Goal: Task Accomplishment & Management: Use online tool/utility

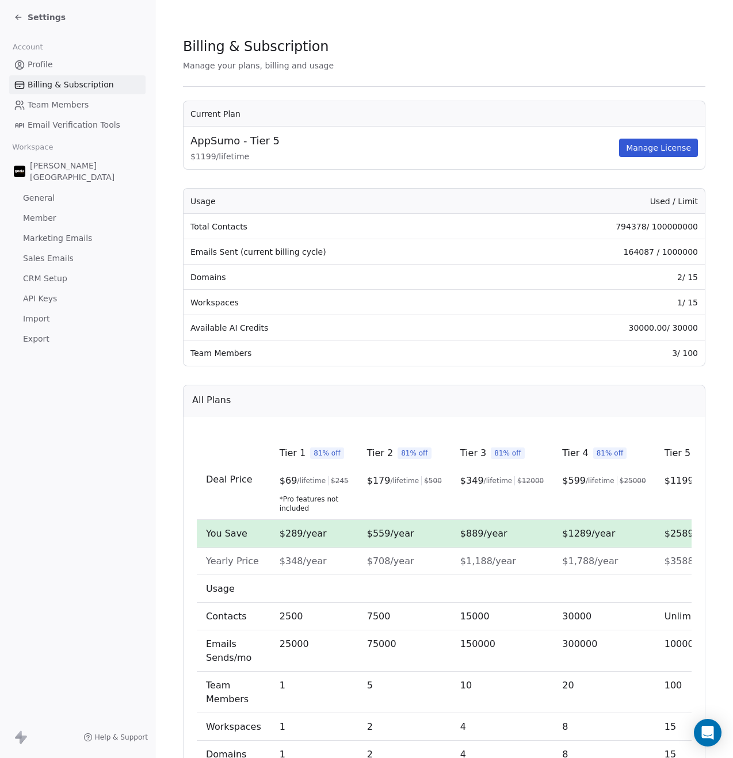
click at [43, 12] on span "Settings" at bounding box center [47, 18] width 38 height 12
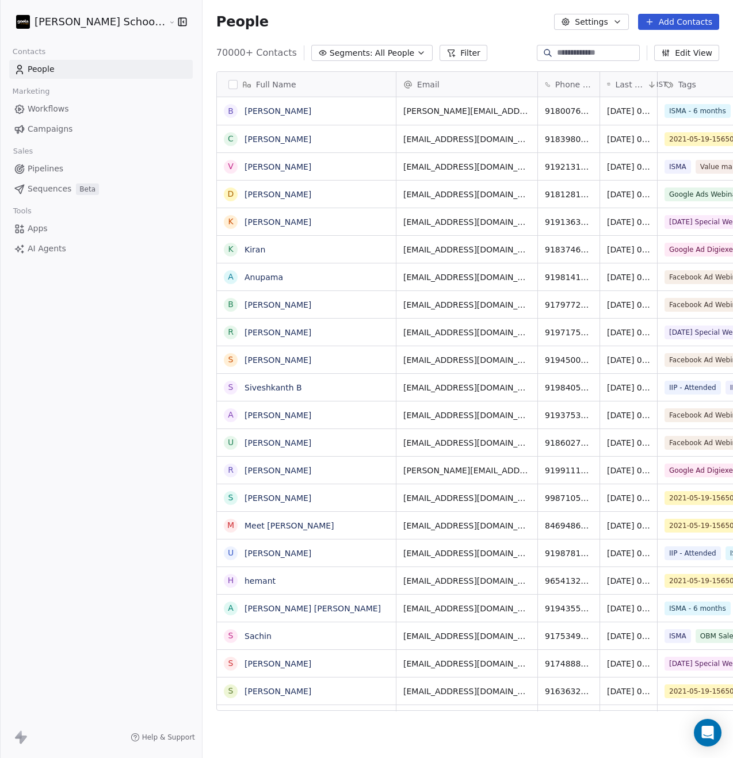
scroll to position [658, 559]
click at [375, 57] on span "All People" at bounding box center [394, 53] width 39 height 12
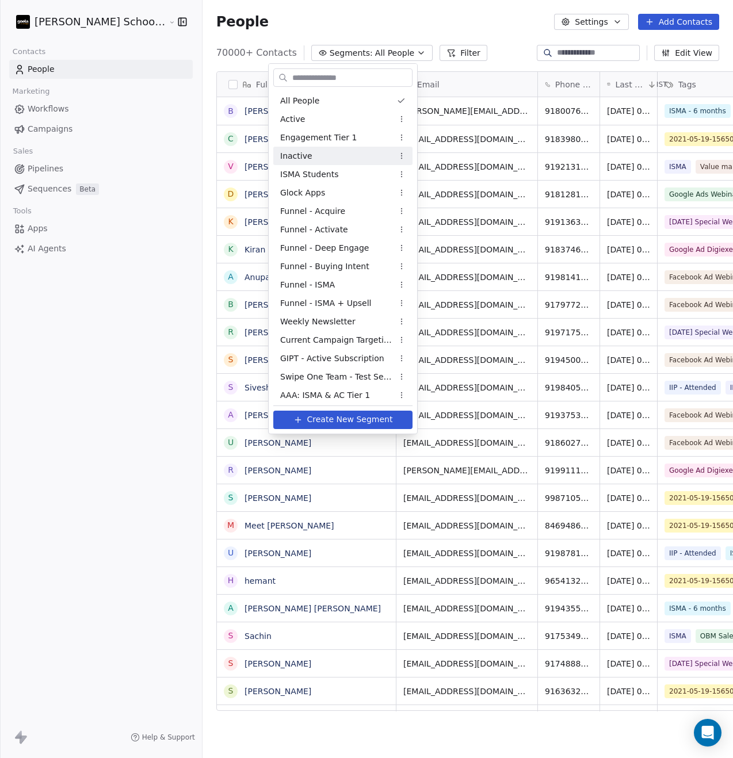
click at [432, 45] on html "[PERSON_NAME] School of Finance LLP Contacts People Marketing Workflows Campaig…" at bounding box center [366, 379] width 733 height 758
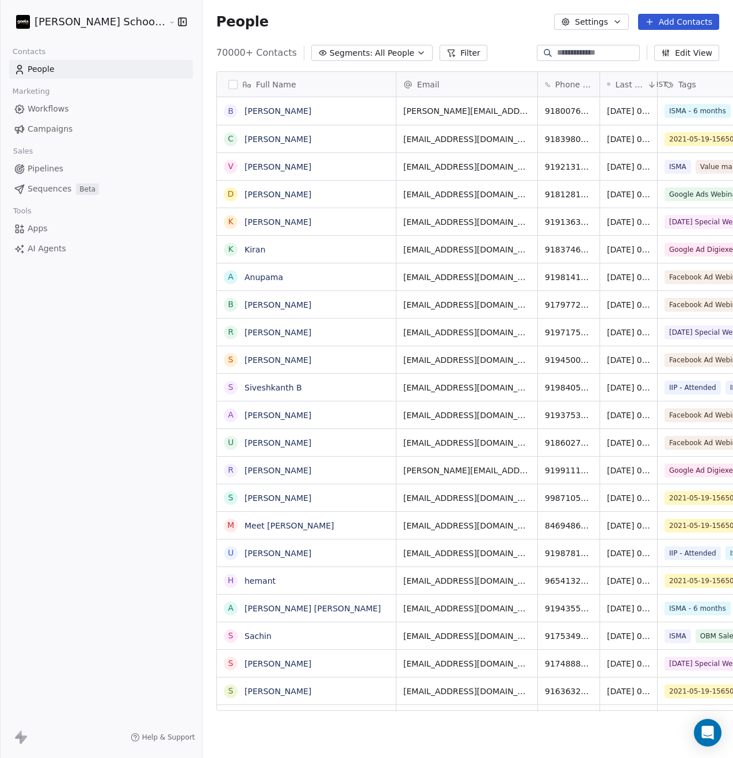
click at [439, 47] on button "Filter" at bounding box center [463, 53] width 48 height 16
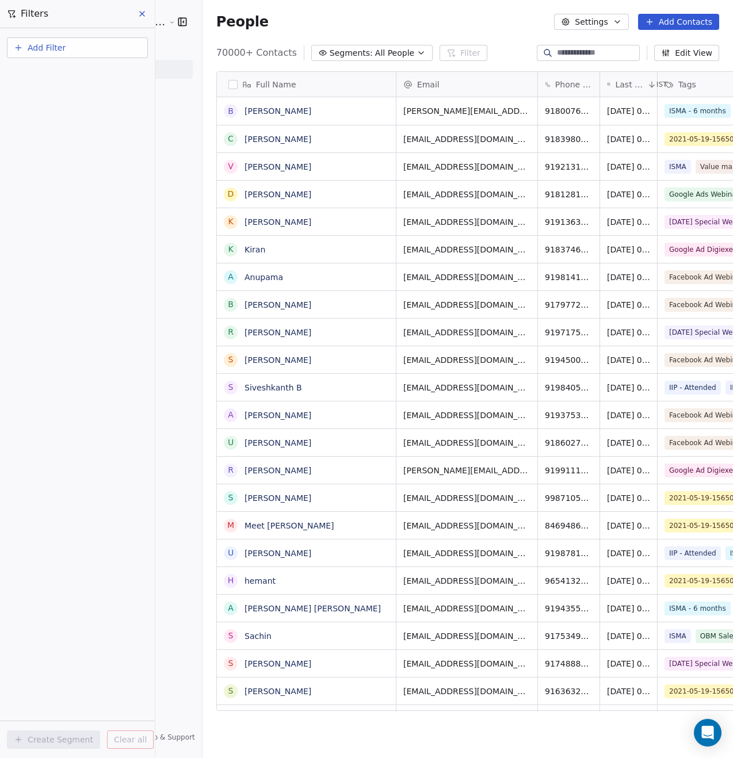
click at [53, 39] on button "Add Filter" at bounding box center [77, 47] width 141 height 21
click at [62, 72] on span "Contact properties" at bounding box center [56, 75] width 75 height 12
type input "***"
click at [56, 117] on div "Tags" at bounding box center [77, 116] width 117 height 12
click at [67, 125] on div "Includes" at bounding box center [77, 122] width 120 height 18
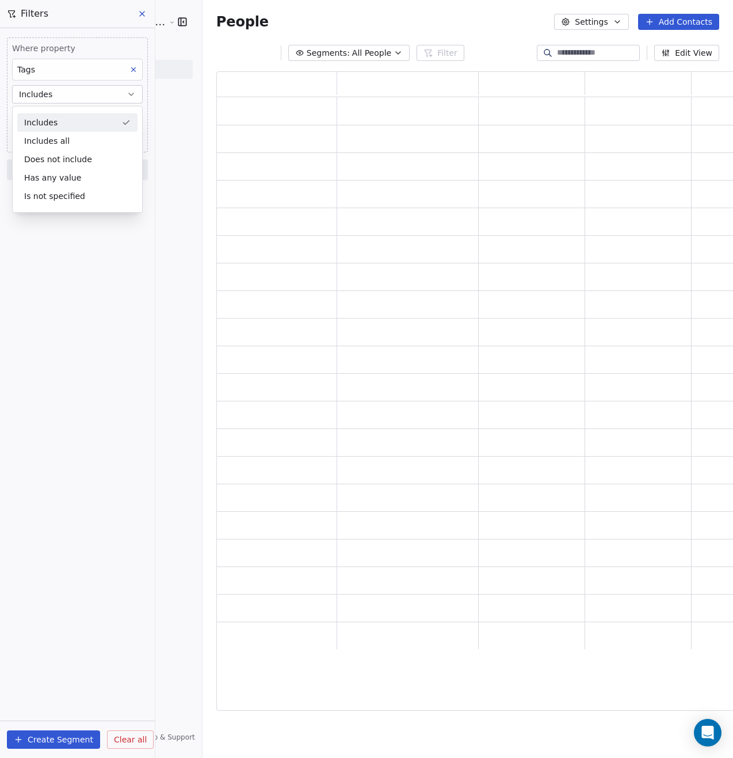
scroll to position [630, 531]
click at [66, 118] on body "[PERSON_NAME] School of Finance LLP Contacts People Marketing Workflows Campaig…" at bounding box center [366, 379] width 733 height 758
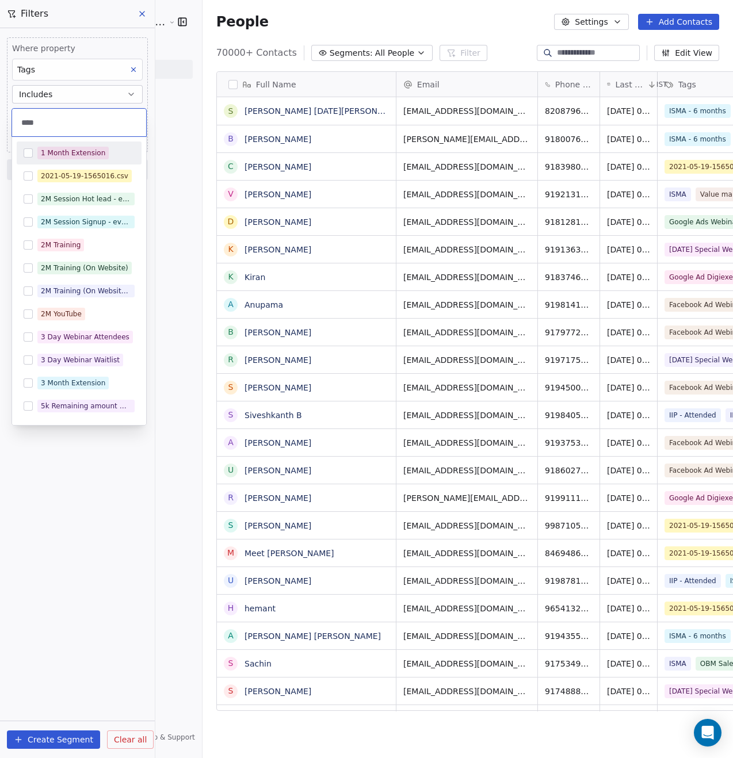
scroll to position [658, 559]
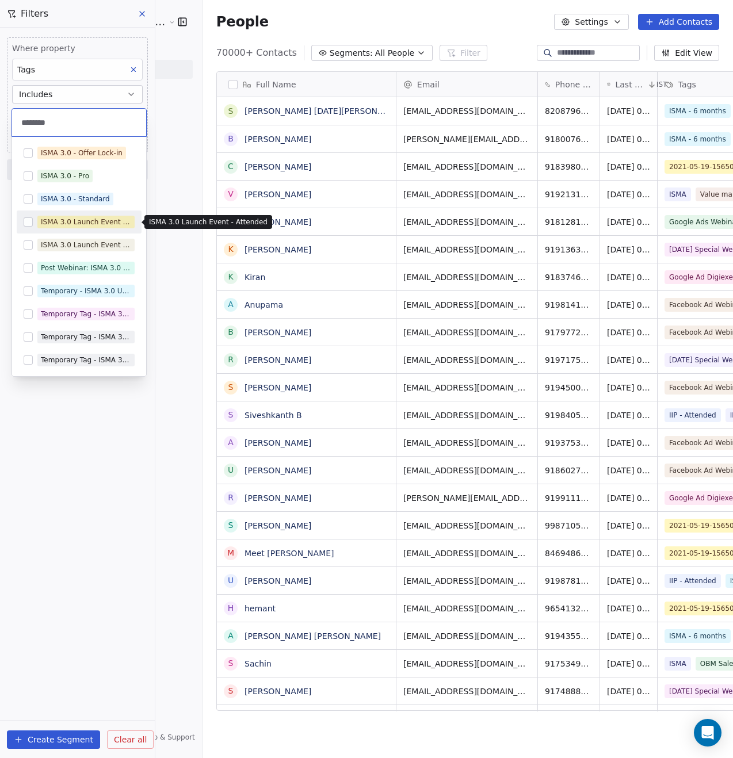
type input "********"
click at [78, 226] on div "ISMA 3.0 Launch Event - Attended" at bounding box center [86, 222] width 90 height 10
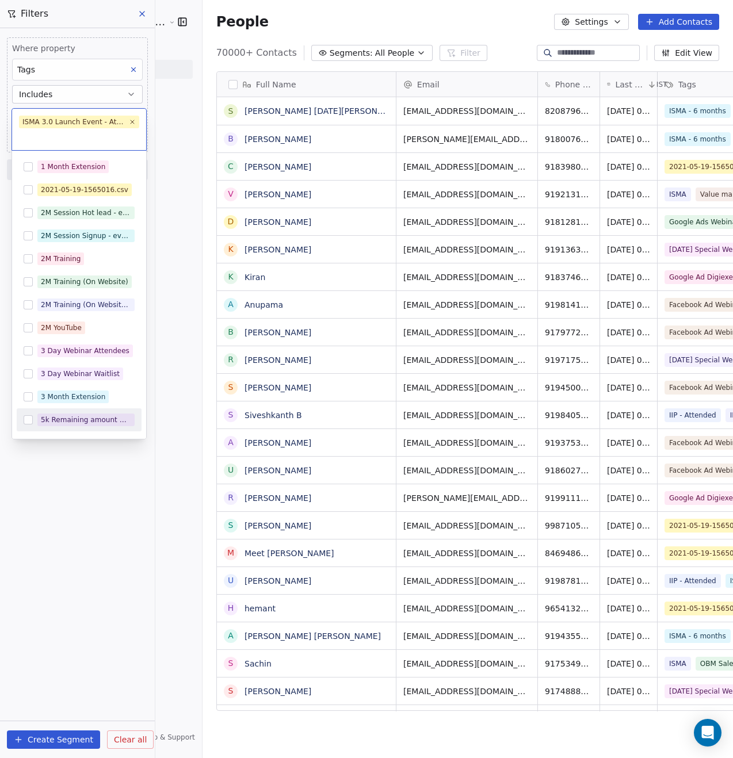
click at [91, 510] on html "[PERSON_NAME] School of Finance LLP Contacts People Marketing Workflows Campaig…" at bounding box center [366, 379] width 733 height 758
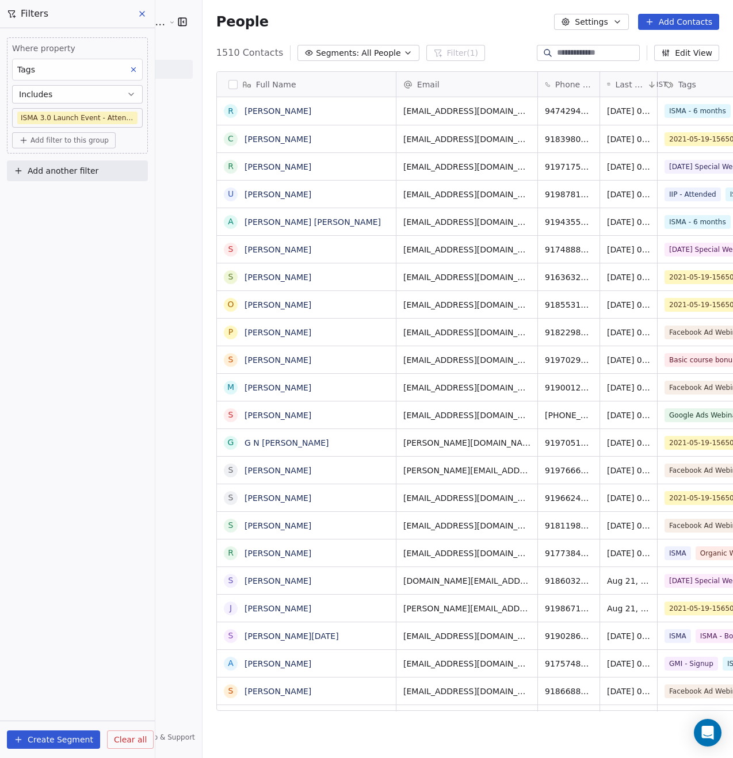
click at [228, 85] on button "button" at bounding box center [232, 84] width 9 height 9
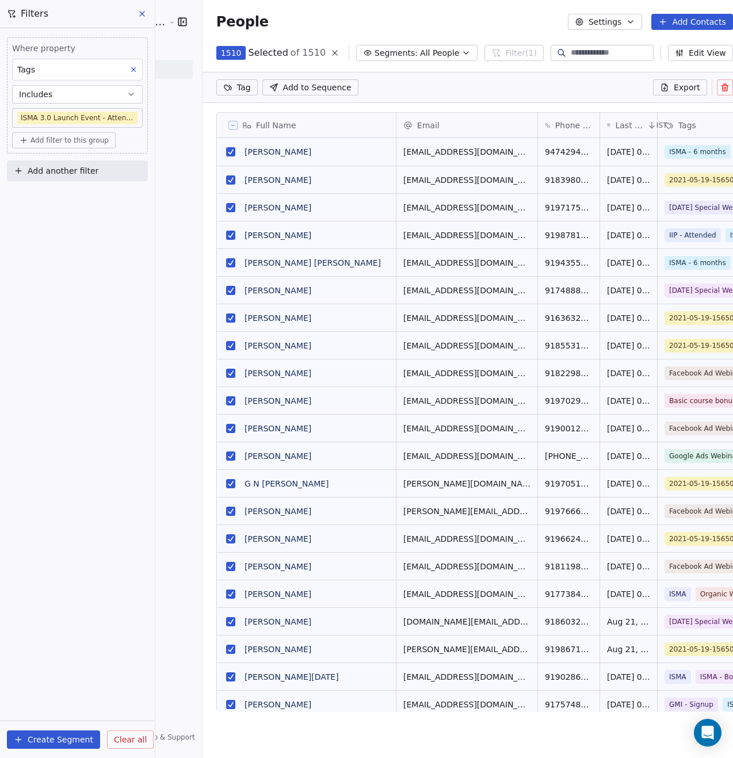
scroll to position [618, 559]
click at [230, 123] on icon at bounding box center [233, 126] width 6 height 6
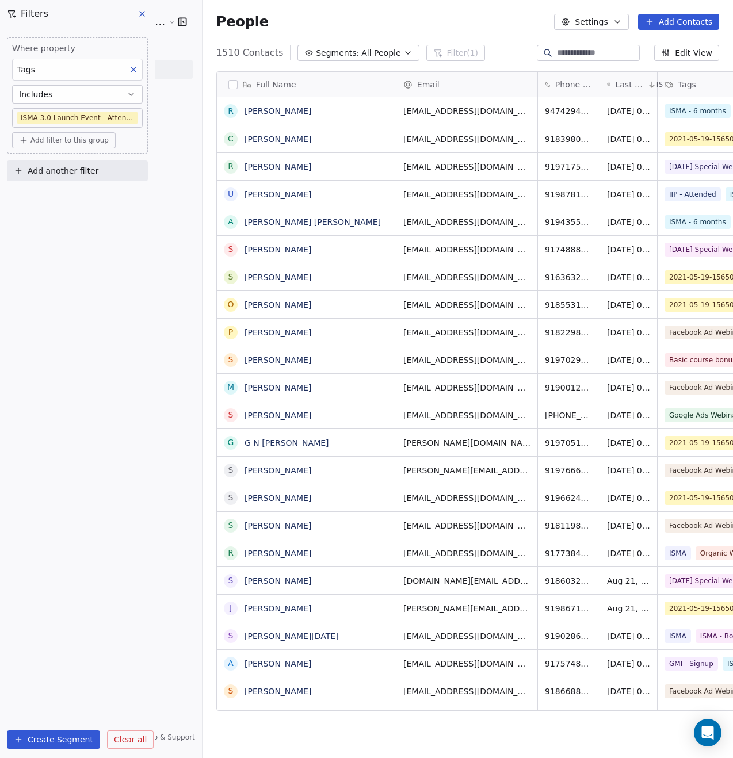
scroll to position [658, 559]
click at [108, 117] on body "[PERSON_NAME] School of Finance LLP Contacts People Marketing Workflows Campaig…" at bounding box center [366, 379] width 733 height 758
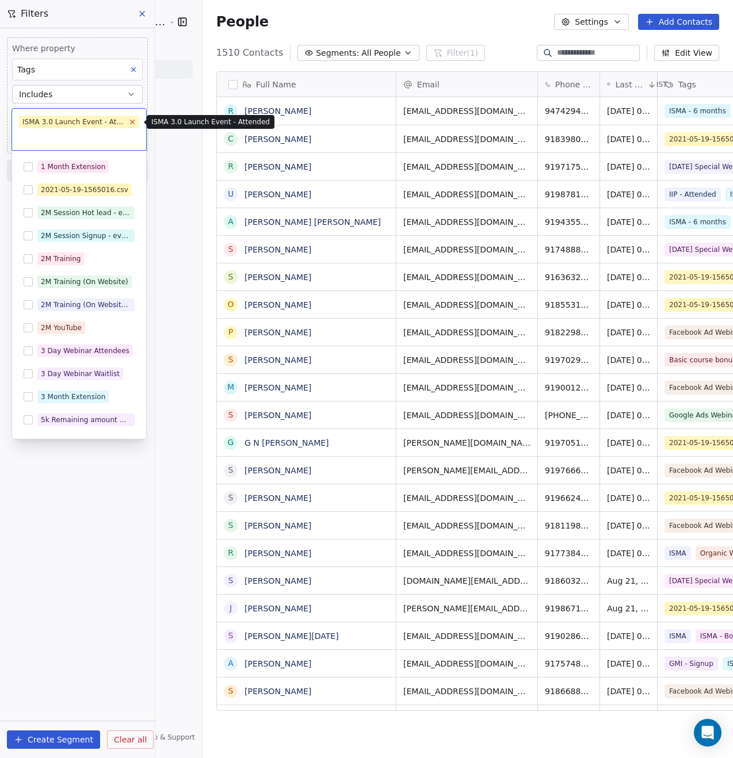
click at [131, 120] on icon at bounding box center [131, 121] width 7 height 7
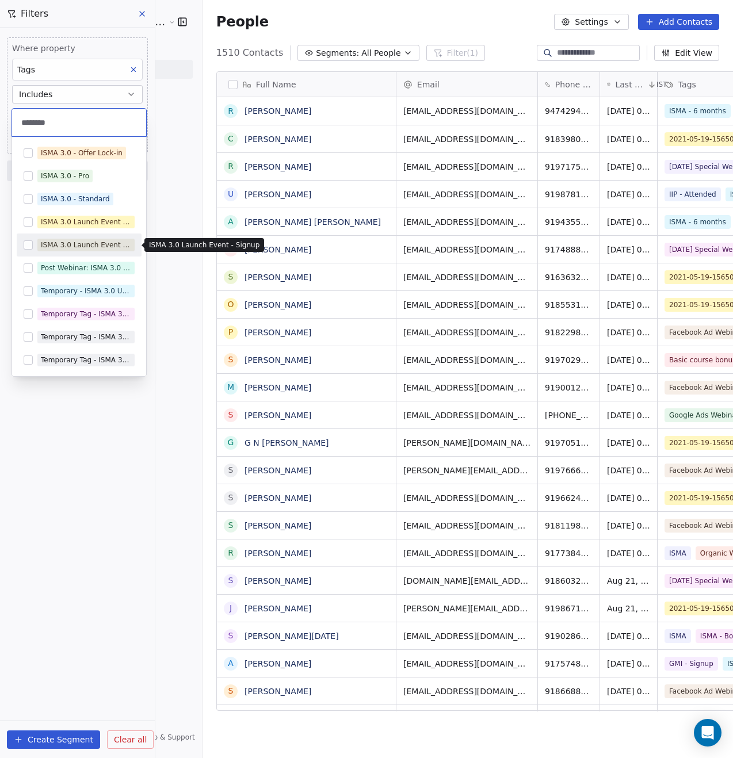
type input "********"
click at [90, 250] on span "ISMA 3.0 Launch Event - Signup" at bounding box center [85, 245] width 97 height 13
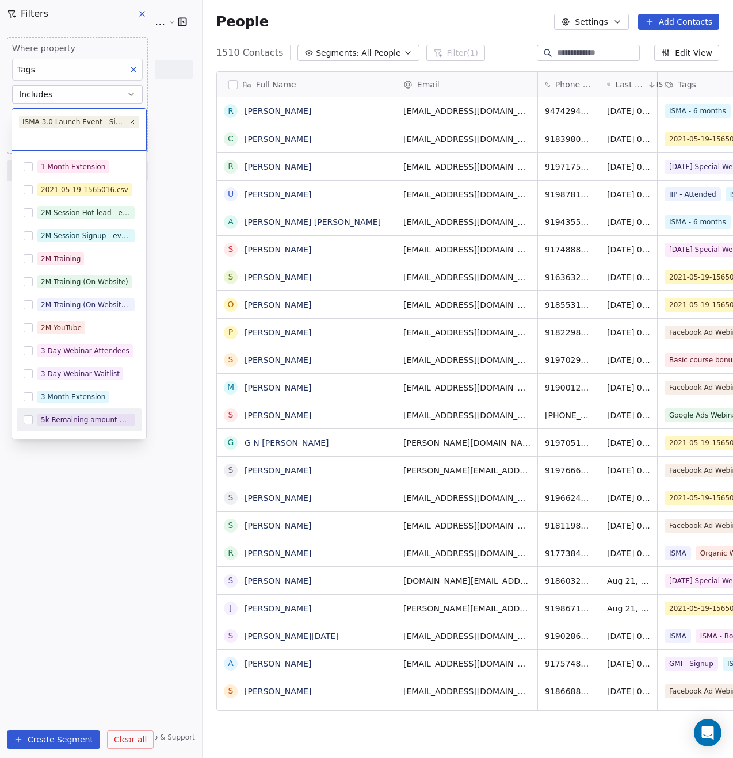
click at [75, 535] on html "[PERSON_NAME] School of Finance LLP Contacts People Marketing Workflows Campaig…" at bounding box center [366, 379] width 733 height 758
